Goal: Task Accomplishment & Management: Use online tool/utility

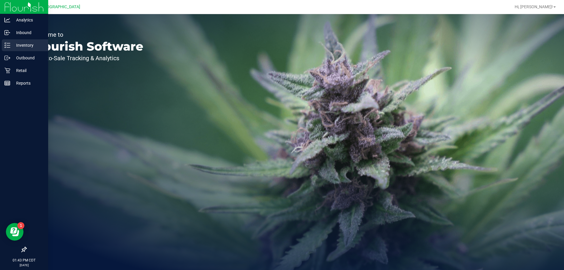
click at [5, 47] on icon at bounding box center [7, 45] width 6 height 6
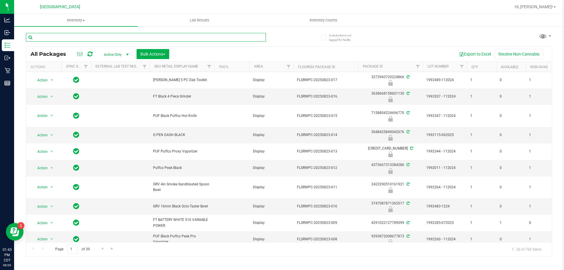
click at [68, 40] on input "text" at bounding box center [146, 37] width 240 height 9
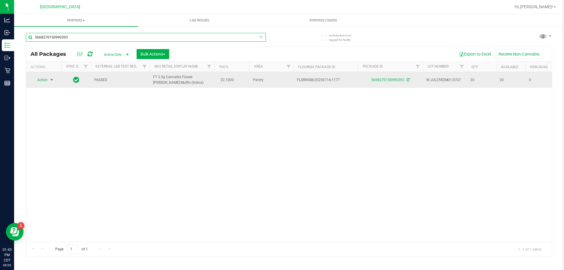
type input "5668270150990393"
click at [44, 80] on span "Action" at bounding box center [40, 80] width 16 height 8
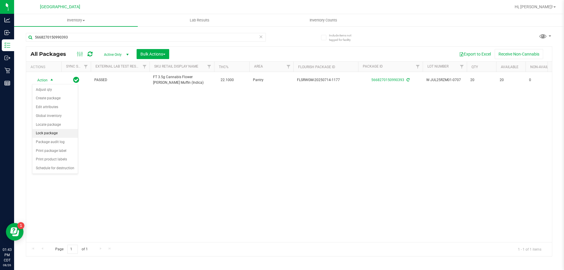
click at [43, 134] on li "Lock package" at bounding box center [55, 133] width 46 height 9
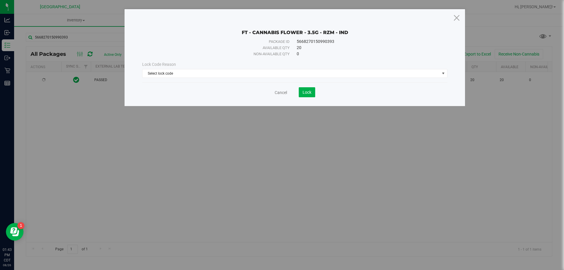
click at [263, 79] on div "Lock Code Reason Select lock code Select lock code Newly Received Administrativ…" at bounding box center [295, 69] width 314 height 25
click at [264, 74] on span "Select lock code" at bounding box center [290, 73] width 297 height 8
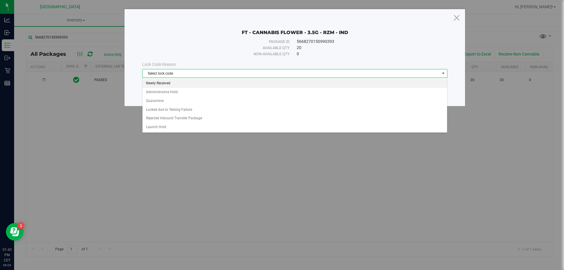
click at [242, 87] on li "Newly Received" at bounding box center [294, 83] width 305 height 9
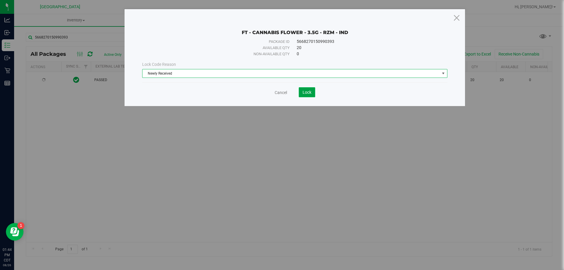
click at [303, 92] on span "Lock" at bounding box center [306, 92] width 9 height 5
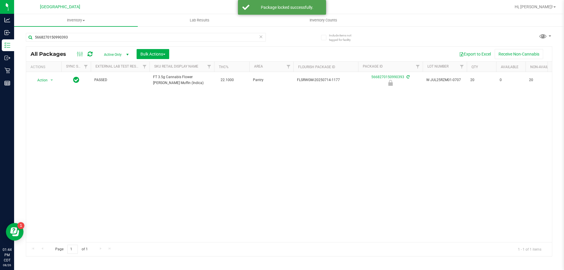
click at [262, 37] on icon at bounding box center [261, 36] width 4 height 7
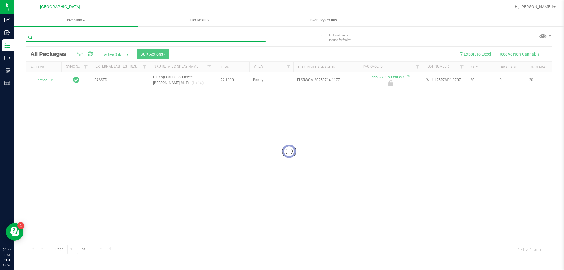
click at [251, 36] on input "text" at bounding box center [146, 37] width 240 height 9
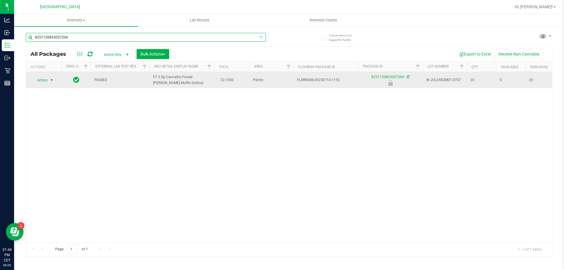
type input "8257120853057204"
click at [49, 81] on span "select" at bounding box center [51, 80] width 7 height 8
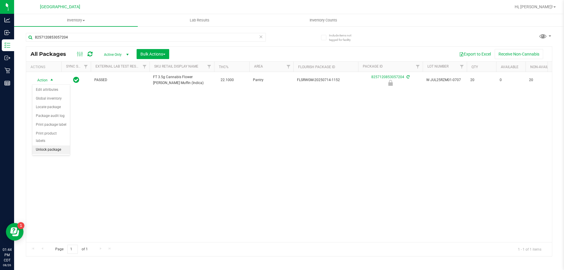
click at [45, 146] on li "Unlock package" at bounding box center [51, 149] width 38 height 9
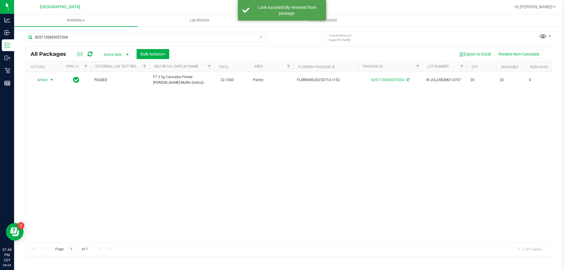
click at [39, 77] on span "Action" at bounding box center [40, 80] width 16 height 8
click at [44, 132] on li "Lock package" at bounding box center [55, 133] width 46 height 9
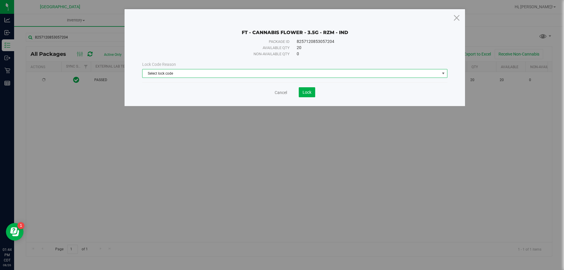
click at [190, 76] on span "Select lock code" at bounding box center [290, 73] width 297 height 8
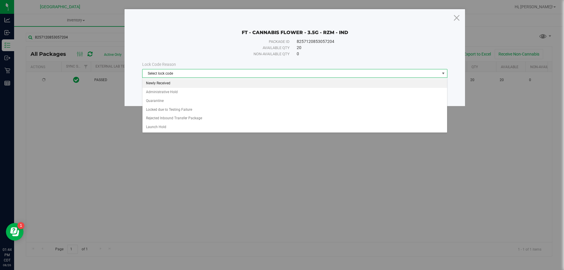
click at [186, 80] on li "Newly Received" at bounding box center [294, 83] width 305 height 9
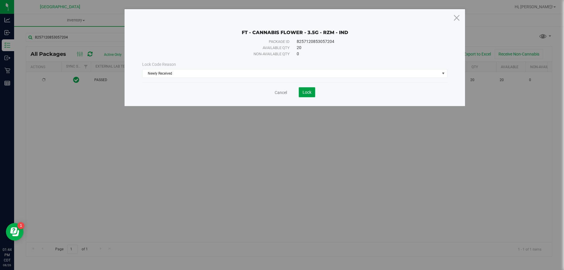
click at [310, 91] on span "Lock" at bounding box center [306, 92] width 9 height 5
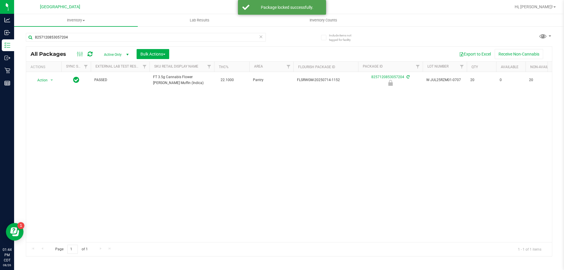
click at [261, 34] on icon at bounding box center [261, 36] width 4 height 7
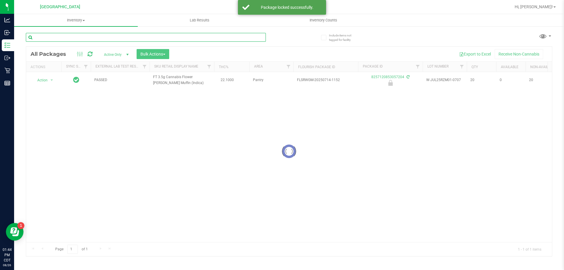
click at [241, 38] on input "text" at bounding box center [146, 37] width 240 height 9
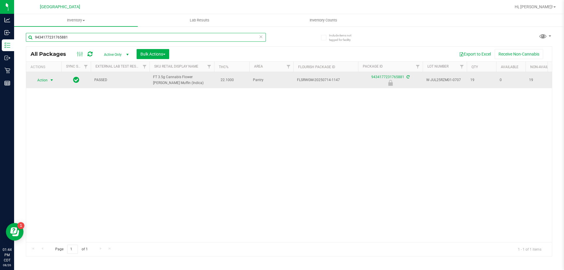
type input "9434177231765881"
click at [47, 80] on span "Action" at bounding box center [40, 80] width 16 height 8
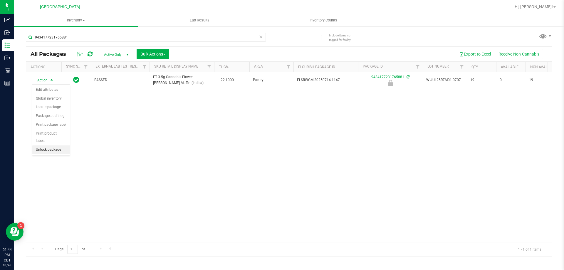
click at [44, 145] on li "Unlock package" at bounding box center [51, 149] width 38 height 9
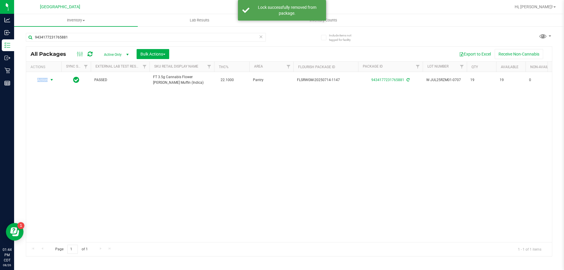
click at [43, 80] on span "Action" at bounding box center [40, 80] width 16 height 8
click at [41, 134] on li "Lock package" at bounding box center [55, 133] width 46 height 9
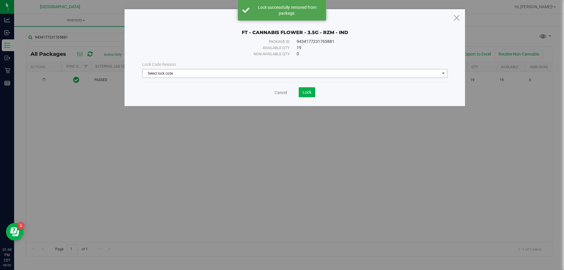
click at [290, 70] on span "Select lock code" at bounding box center [290, 73] width 297 height 8
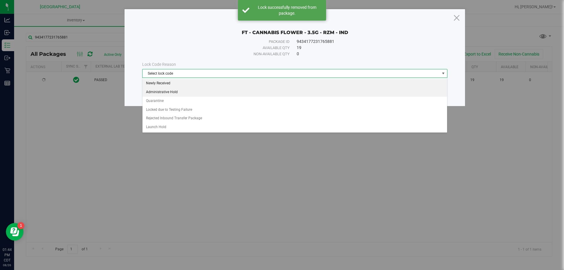
click at [277, 82] on li "Newly Received" at bounding box center [294, 83] width 305 height 9
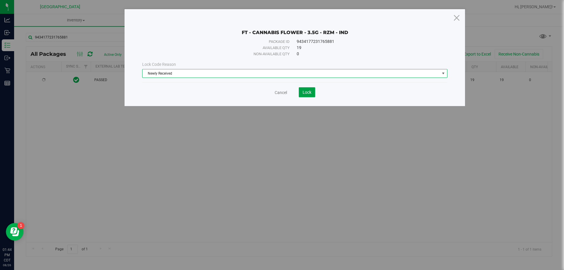
click at [309, 96] on button "Lock" at bounding box center [307, 92] width 16 height 10
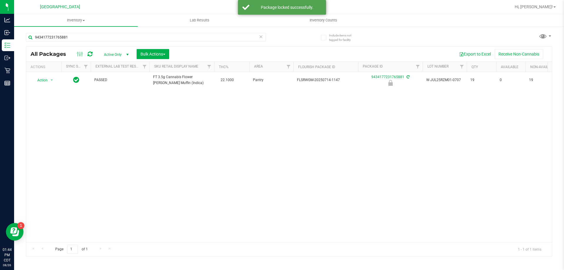
click at [261, 36] on icon at bounding box center [261, 36] width 4 height 7
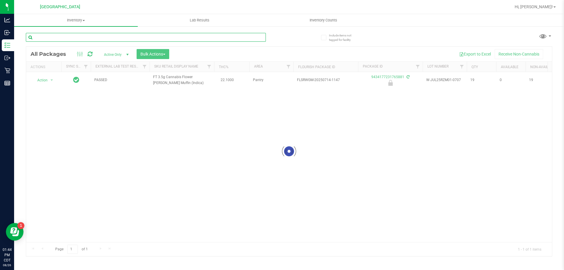
click at [236, 36] on input "text" at bounding box center [146, 37] width 240 height 9
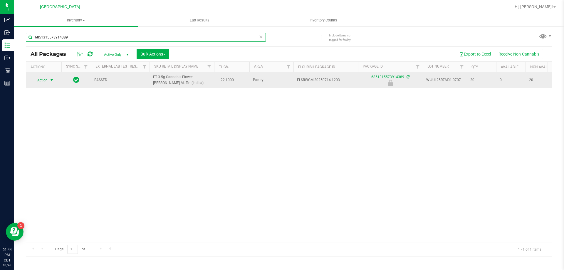
type input "6851315573914389"
click at [45, 81] on span "Action" at bounding box center [40, 80] width 16 height 8
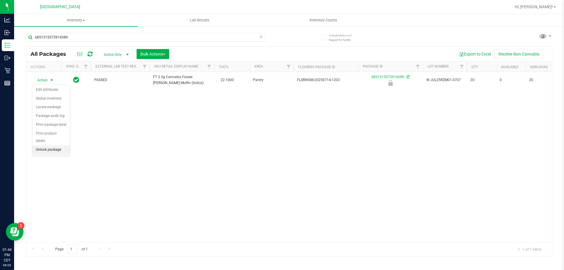
click at [43, 145] on li "Unlock package" at bounding box center [51, 149] width 38 height 9
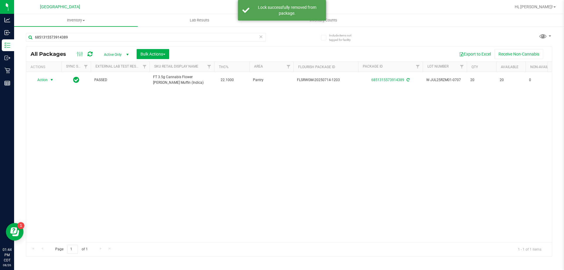
click at [40, 78] on span "Action" at bounding box center [40, 80] width 16 height 8
click at [48, 132] on li "Lock package" at bounding box center [55, 133] width 46 height 9
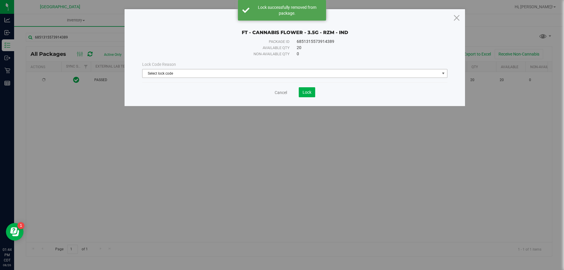
click at [280, 75] on span "Select lock code" at bounding box center [290, 73] width 297 height 8
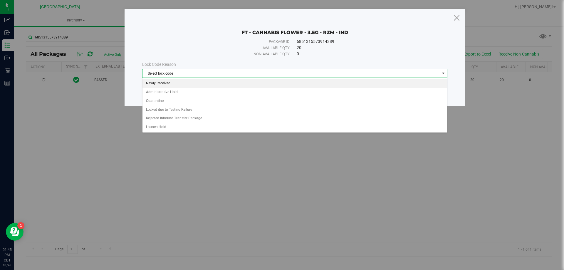
click at [267, 86] on li "Newly Received" at bounding box center [294, 83] width 305 height 9
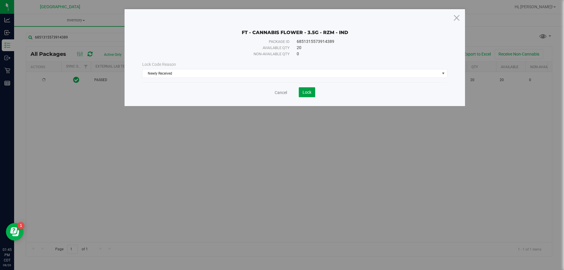
click at [310, 95] on button "Lock" at bounding box center [307, 92] width 16 height 10
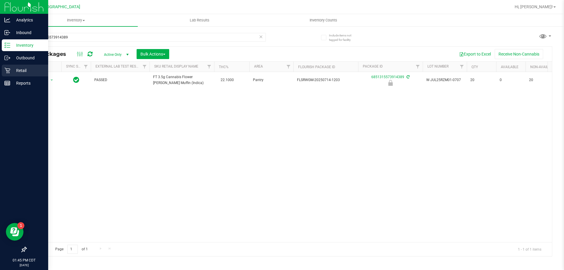
click at [11, 73] on p "Retail" at bounding box center [27, 70] width 35 height 7
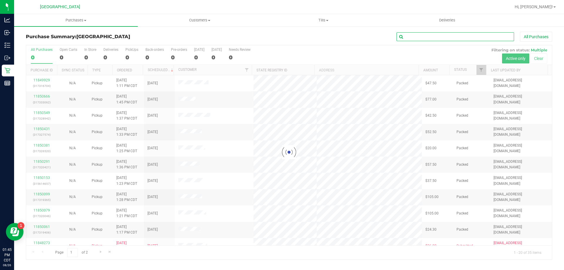
click at [427, 34] on input "text" at bounding box center [454, 36] width 117 height 9
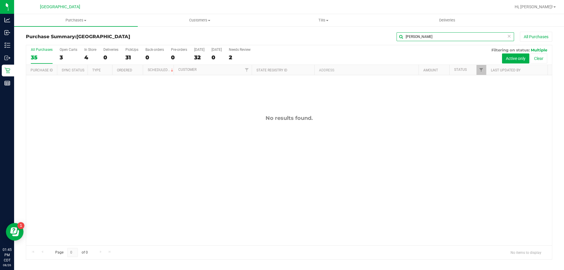
type input "[PERSON_NAME]"
click at [510, 37] on icon at bounding box center [509, 35] width 4 height 7
